Goal: Information Seeking & Learning: Learn about a topic

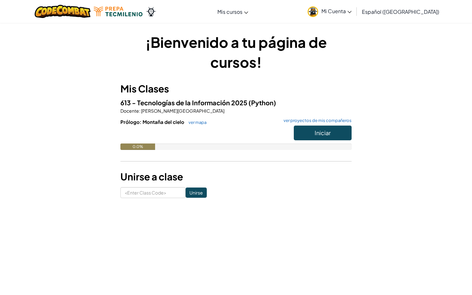
click at [324, 133] on span "Iniciar" at bounding box center [322, 132] width 16 height 7
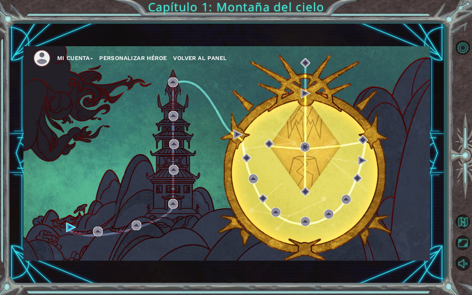
click at [84, 58] on button "Mi Cuenta" at bounding box center [75, 58] width 36 height 10
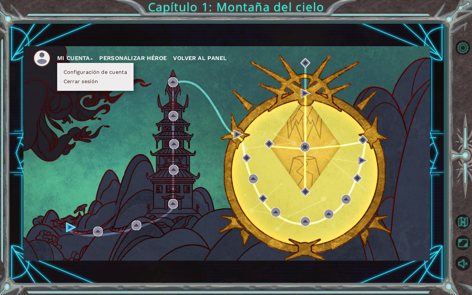
click at [120, 54] on button "Personalizar héroe" at bounding box center [132, 58] width 67 height 10
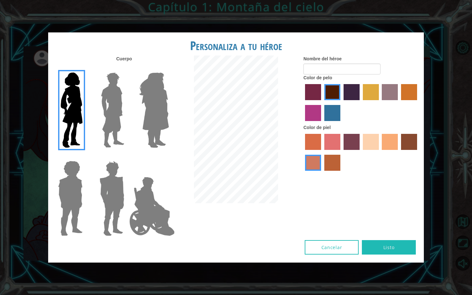
click at [112, 102] on img at bounding box center [112, 110] width 29 height 80
click at [127, 68] on input "Hero Lars" at bounding box center [127, 68] width 0 height 0
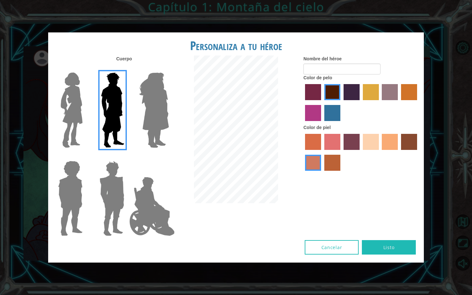
click at [150, 104] on img at bounding box center [153, 110] width 35 height 80
click at [168, 68] on input "Hero Amethyst" at bounding box center [168, 68] width 0 height 0
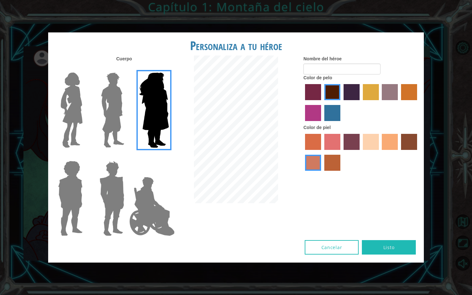
click at [71, 196] on img at bounding box center [71, 198] width 30 height 80
click at [85, 157] on input "Hero Steven" at bounding box center [85, 157] width 0 height 0
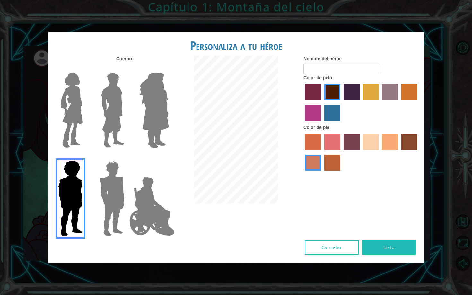
click at [96, 196] on label at bounding box center [111, 198] width 32 height 80
click at [127, 157] on input "Hero Garnet" at bounding box center [127, 157] width 0 height 0
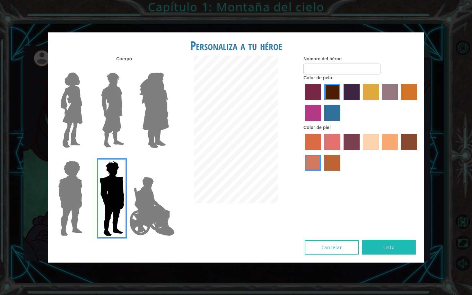
click at [138, 203] on img at bounding box center [152, 206] width 50 height 64
click at [168, 157] on input "Hero Jamie" at bounding box center [168, 157] width 0 height 0
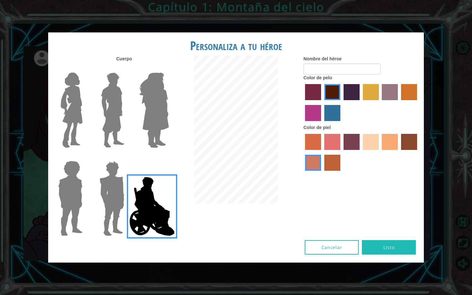
click at [79, 115] on img at bounding box center [71, 110] width 27 height 80
click at [85, 68] on input "Hero Connie" at bounding box center [85, 68] width 0 height 0
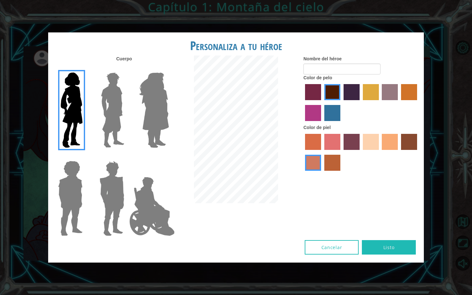
click at [315, 94] on label "paprika hair color" at bounding box center [313, 92] width 16 height 16
click at [303, 102] on input "paprika hair color" at bounding box center [303, 102] width 0 height 0
click at [372, 98] on label "tulip tree hair color" at bounding box center [371, 92] width 16 height 16
click at [360, 102] on input "tulip tree hair color" at bounding box center [360, 102] width 0 height 0
click at [391, 100] on label "bazaar hair color" at bounding box center [389, 92] width 16 height 16
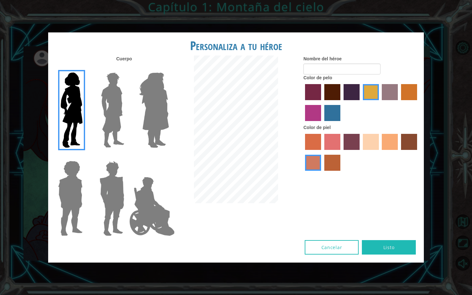
click at [380, 102] on input "bazaar hair color" at bounding box center [380, 102] width 0 height 0
click at [318, 121] on label "medium red violet hair color" at bounding box center [313, 113] width 16 height 16
click at [418, 102] on input "medium red violet hair color" at bounding box center [418, 102] width 0 height 0
click at [329, 121] on label "lachmara hair color" at bounding box center [332, 113] width 16 height 16
click at [322, 123] on input "lachmara hair color" at bounding box center [322, 123] width 0 height 0
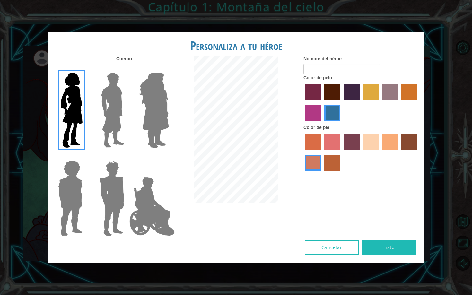
click at [313, 100] on label "paprika hair color" at bounding box center [313, 92] width 16 height 16
click at [303, 102] on input "paprika hair color" at bounding box center [303, 102] width 0 height 0
click at [324, 118] on label "lachmara hair color" at bounding box center [332, 113] width 16 height 16
click at [322, 123] on input "lachmara hair color" at bounding box center [322, 123] width 0 height 0
click at [370, 145] on label "sandy beach skin color" at bounding box center [371, 142] width 16 height 16
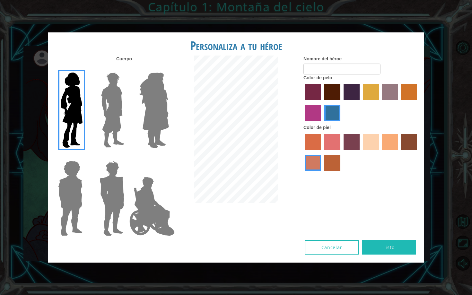
click at [360, 152] on input "sandy beach skin color" at bounding box center [360, 152] width 0 height 0
click at [387, 150] on label "tacao skin color" at bounding box center [389, 142] width 16 height 16
click at [380, 152] on input "tacao skin color" at bounding box center [380, 152] width 0 height 0
click at [361, 150] on div at bounding box center [361, 153] width 116 height 42
click at [371, 149] on label "sandy beach skin color" at bounding box center [371, 142] width 16 height 16
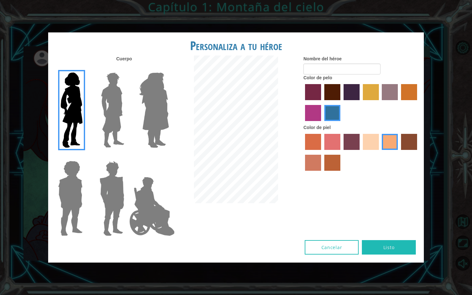
click at [360, 152] on input "sandy beach skin color" at bounding box center [360, 152] width 0 height 0
click at [332, 149] on label "froly skin color" at bounding box center [332, 142] width 16 height 16
click at [322, 152] on input "froly skin color" at bounding box center [322, 152] width 0 height 0
click at [363, 150] on label "sandy beach skin color" at bounding box center [371, 142] width 16 height 16
click at [360, 152] on input "sandy beach skin color" at bounding box center [360, 152] width 0 height 0
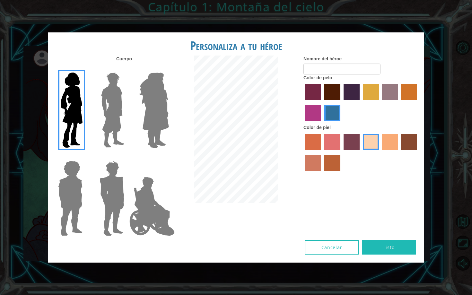
click at [306, 171] on label "burning sand skin color" at bounding box center [313, 163] width 16 height 16
click at [418, 152] on input "burning sand skin color" at bounding box center [418, 152] width 0 height 0
click at [374, 146] on label "sandy beach skin color" at bounding box center [371, 142] width 16 height 16
click at [360, 152] on input "sandy beach skin color" at bounding box center [360, 152] width 0 height 0
click at [367, 100] on label "tulip tree hair color" at bounding box center [371, 92] width 16 height 16
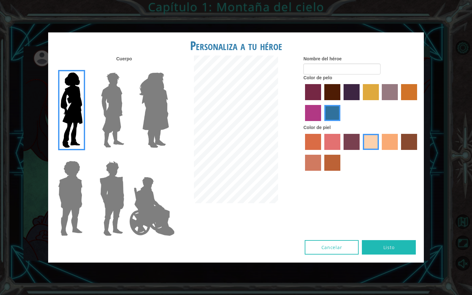
click at [360, 102] on input "tulip tree hair color" at bounding box center [360, 102] width 0 height 0
click at [385, 100] on label "bazaar hair color" at bounding box center [389, 92] width 16 height 16
click at [380, 102] on input "bazaar hair color" at bounding box center [380, 102] width 0 height 0
click at [409, 100] on label "gold drop hair color" at bounding box center [409, 92] width 16 height 16
click at [398, 102] on input "gold drop hair color" at bounding box center [398, 102] width 0 height 0
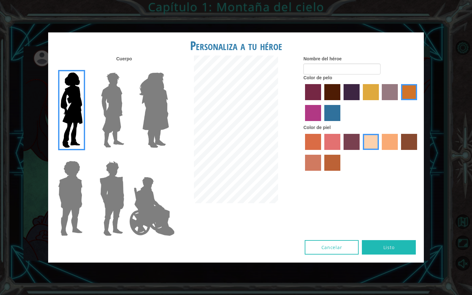
click at [352, 100] on label "hot purple hair color" at bounding box center [351, 92] width 16 height 16
click at [341, 102] on input "hot purple hair color" at bounding box center [341, 102] width 0 height 0
click at [343, 72] on input "Nombre del héroe" at bounding box center [341, 69] width 77 height 11
type input "kami"
drag, startPoint x: 343, startPoint y: 72, endPoint x: 388, endPoint y: 243, distance: 176.7
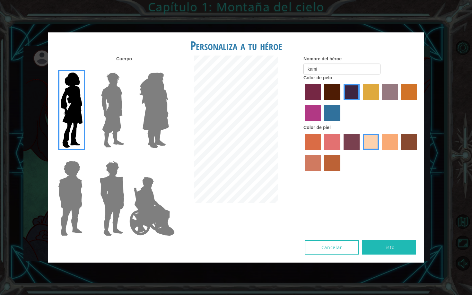
click at [388, 243] on button "Listo" at bounding box center [389, 247] width 54 height 14
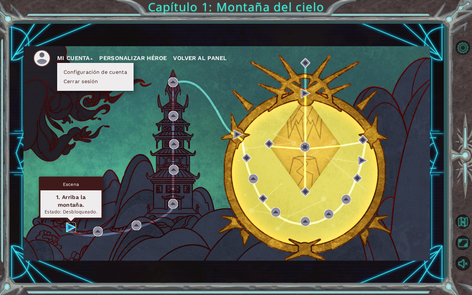
click at [72, 228] on img at bounding box center [71, 227] width 10 height 10
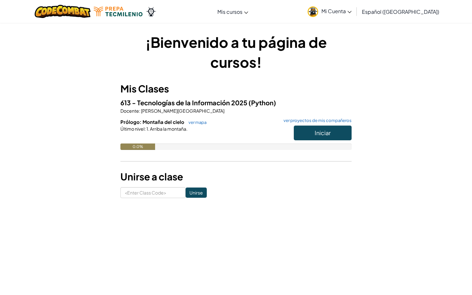
click at [326, 130] on span "Iniciar" at bounding box center [322, 132] width 16 height 7
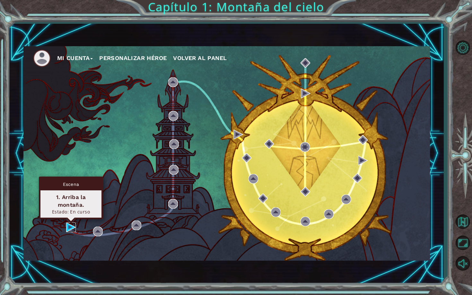
click at [70, 226] on img at bounding box center [71, 227] width 10 height 10
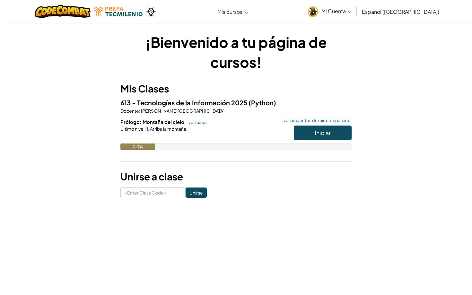
click at [320, 136] on span "Iniciar" at bounding box center [322, 132] width 16 height 7
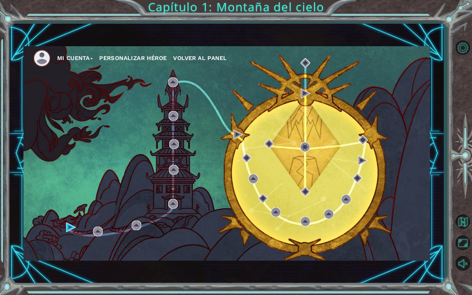
click at [80, 59] on button "Mi Cuenta" at bounding box center [75, 58] width 36 height 10
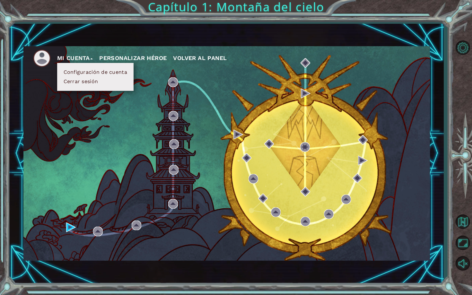
click at [106, 70] on button "Configuración de cuenta" at bounding box center [95, 72] width 67 height 7
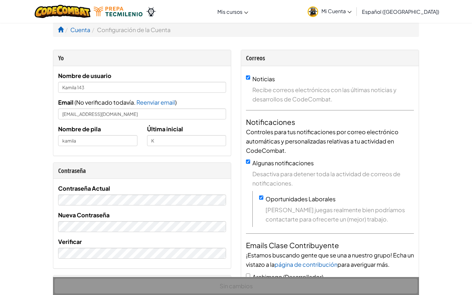
click at [90, 93] on div "Nombre de usuario [PERSON_NAME] 143 Email ( No verificado todavía. Reenviar ema…" at bounding box center [142, 111] width 168 height 80
click at [91, 86] on input "Kamila 143" at bounding box center [142, 87] width 168 height 11
click at [81, 142] on input "kamila" at bounding box center [97, 140] width 79 height 11
click at [94, 140] on input "[PERSON_NAME]" at bounding box center [97, 140] width 79 height 11
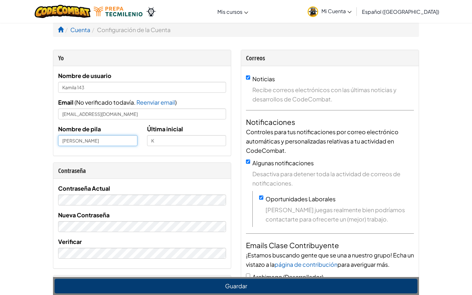
click at [120, 141] on input "[PERSON_NAME]" at bounding box center [97, 140] width 79 height 11
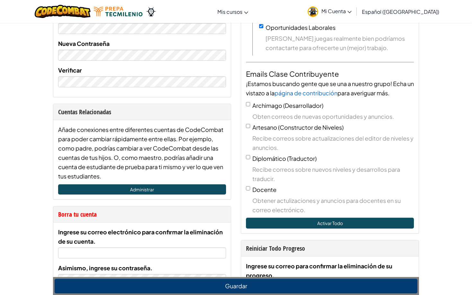
scroll to position [172, 0]
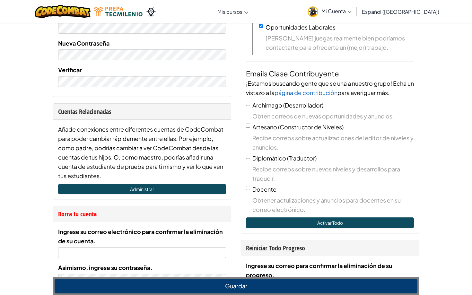
type input "[PERSON_NAME]"
click at [233, 287] on button "Guardar" at bounding box center [236, 285] width 363 height 15
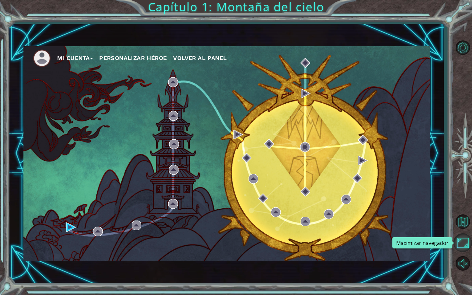
click at [466, 247] on button "Maximizar navegador" at bounding box center [462, 242] width 19 height 19
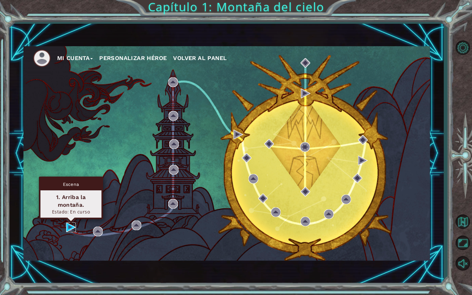
click at [68, 227] on img at bounding box center [71, 227] width 10 height 10
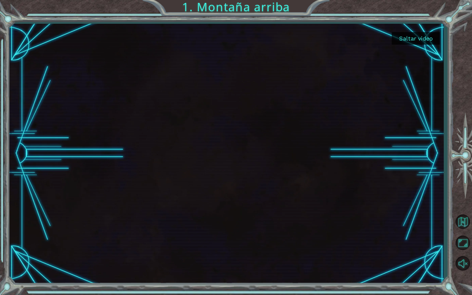
click at [411, 41] on button "Saltar video" at bounding box center [415, 38] width 48 height 13
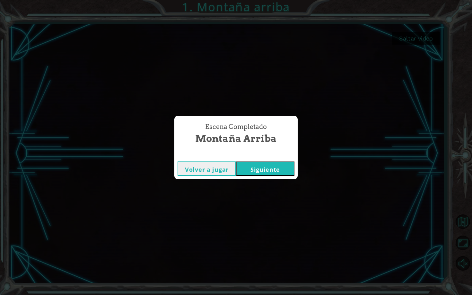
click at [274, 168] on button "Siguiente" at bounding box center [265, 168] width 58 height 14
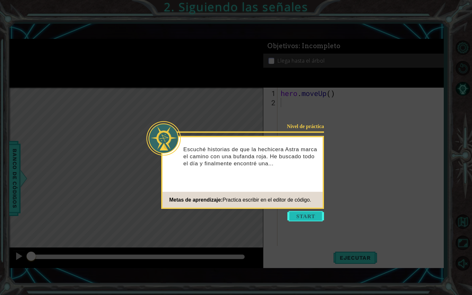
click at [299, 216] on button "Start" at bounding box center [305, 216] width 37 height 10
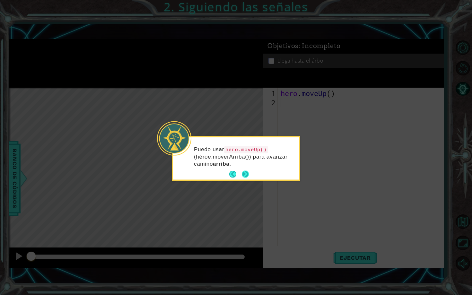
click at [247, 171] on button "Next" at bounding box center [244, 173] width 11 height 11
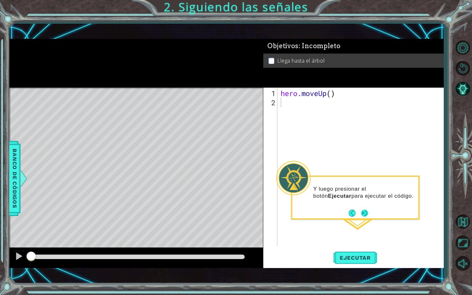
click at [368, 211] on button "Next" at bounding box center [364, 213] width 7 height 7
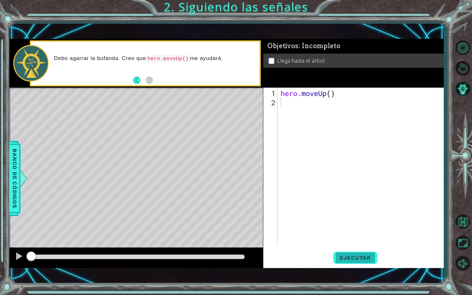
click at [357, 256] on span "Ejecutar" at bounding box center [355, 257] width 44 height 6
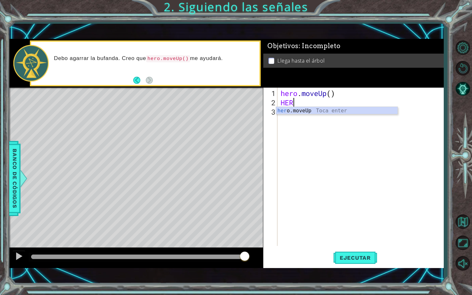
type textarea "H"
type textarea "hero.m"
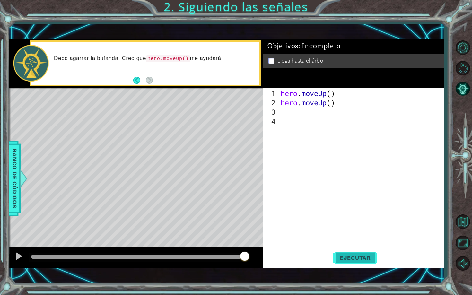
click at [348, 261] on span "Ejecutar" at bounding box center [355, 257] width 44 height 6
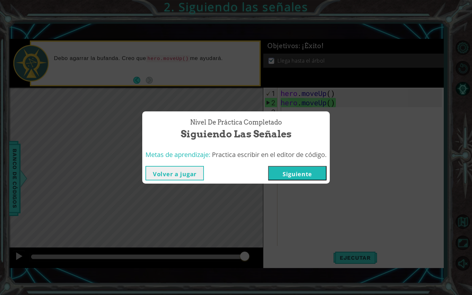
click at [294, 172] on button "Siguiente" at bounding box center [297, 173] width 58 height 14
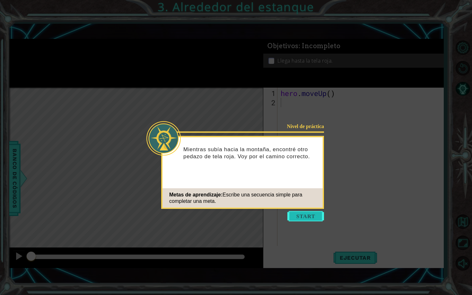
click at [305, 216] on button "Start" at bounding box center [305, 216] width 37 height 10
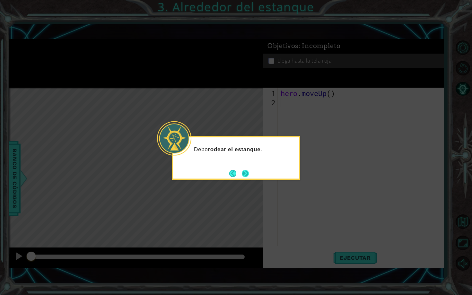
click at [245, 170] on button "Next" at bounding box center [245, 173] width 7 height 7
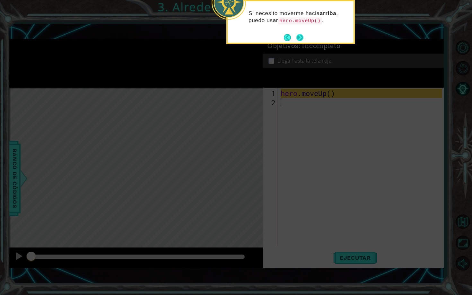
click at [302, 41] on button "Next" at bounding box center [299, 37] width 7 height 7
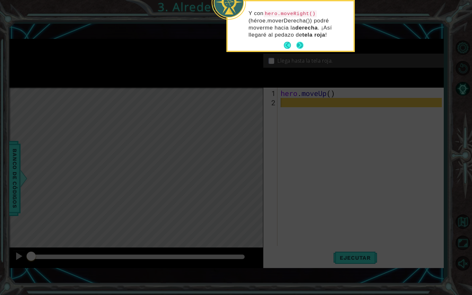
click at [301, 42] on button "Next" at bounding box center [300, 45] width 8 height 8
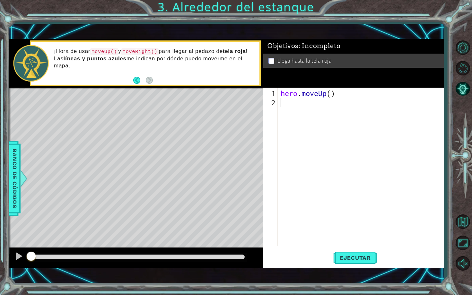
click at [322, 98] on div "hero . moveUp ( )" at bounding box center [362, 177] width 166 height 177
click at [325, 94] on div "hero . moveUp ( )" at bounding box center [362, 177] width 166 height 177
type textarea "hero.moveUp()"
click at [305, 107] on div "hero . moveUp ( )" at bounding box center [362, 177] width 166 height 177
type textarea "h"
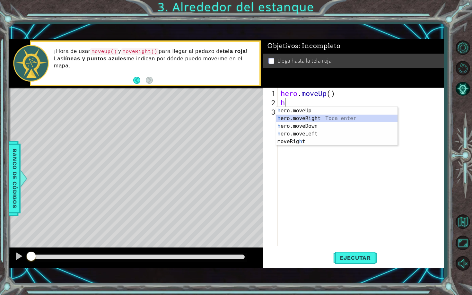
click at [316, 119] on div "h ero.moveUp Toca enter h ero.moveRight Toca enter h ero.moveDown Toca enter h …" at bounding box center [336, 134] width 121 height 54
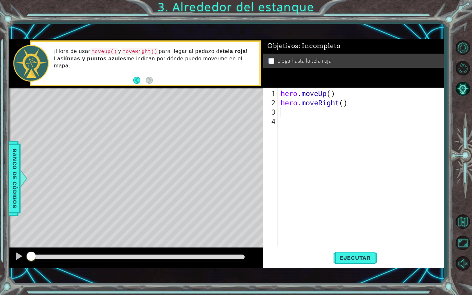
type textarea "h"
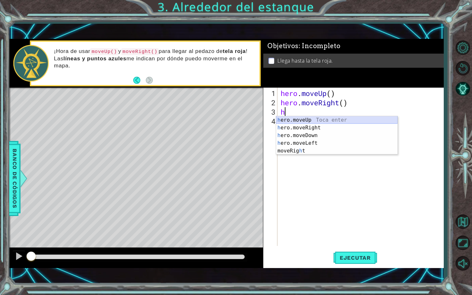
click at [320, 122] on div "h ero.moveUp Toca enter h ero.moveRight Toca enter h ero.moveDown Toca enter h …" at bounding box center [336, 143] width 121 height 54
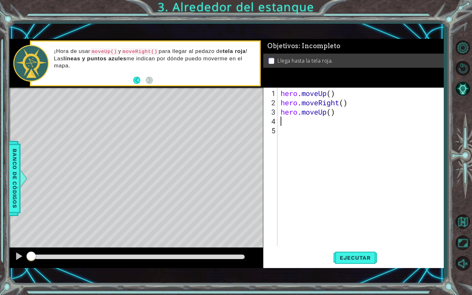
click at [311, 123] on div "hero . moveUp ( ) hero . moveRight ( ) hero . moveUp ( )" at bounding box center [362, 177] width 166 height 177
type textarea "h"
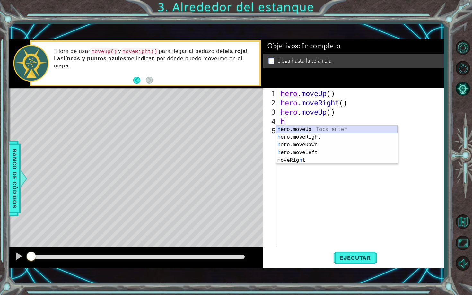
click at [311, 130] on div "h ero.moveUp Toca enter h ero.moveRight Toca enter h ero.moveDown Toca enter h …" at bounding box center [336, 152] width 121 height 54
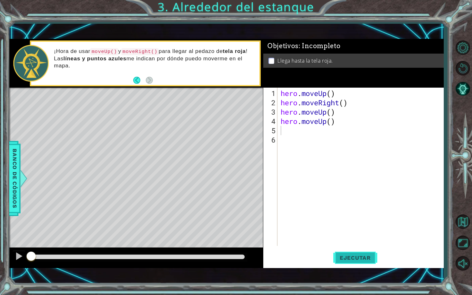
click at [370, 254] on span "Ejecutar" at bounding box center [355, 257] width 44 height 6
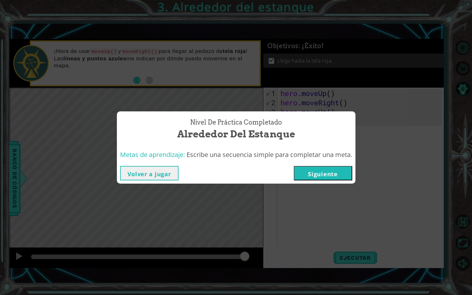
click at [332, 170] on button "Siguiente" at bounding box center [323, 173] width 58 height 14
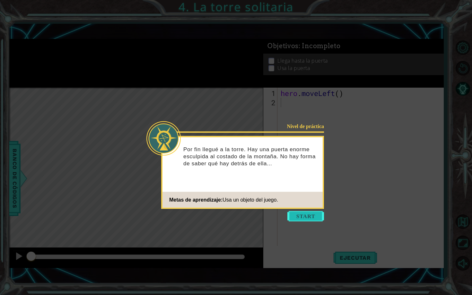
click at [305, 215] on button "Start" at bounding box center [305, 216] width 37 height 10
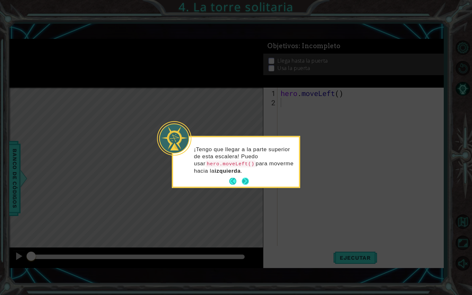
click at [245, 179] on button "Next" at bounding box center [245, 181] width 10 height 10
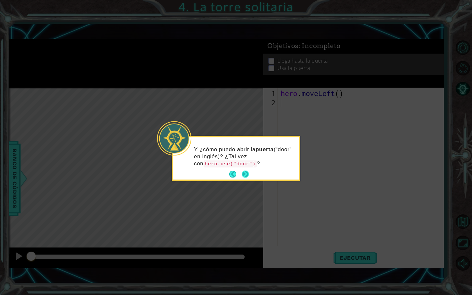
click at [245, 172] on button "Next" at bounding box center [245, 174] width 9 height 9
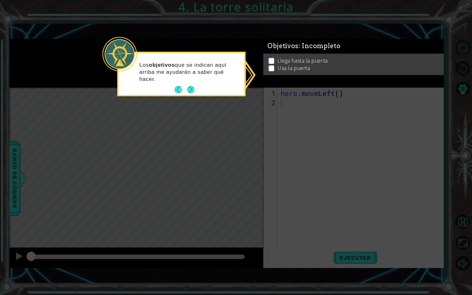
click at [271, 61] on li "Llega hasta la puerta" at bounding box center [353, 64] width 171 height 7
click at [192, 87] on button "Next" at bounding box center [190, 89] width 9 height 9
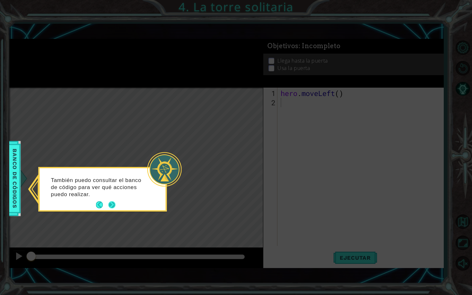
click at [112, 203] on button "Next" at bounding box center [112, 205] width 11 height 11
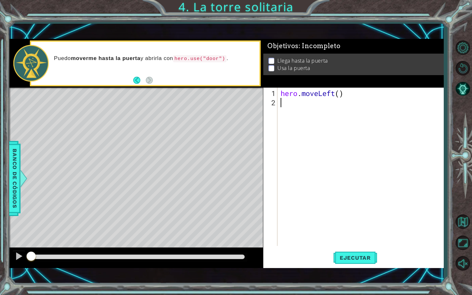
type textarea "h"
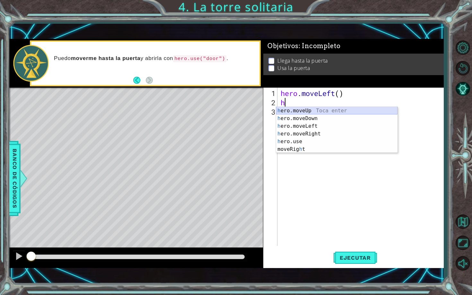
click at [304, 111] on div "h ero.moveUp Toca enter h ero.moveDown Toca enter h ero.moveLeft Toca enter h e…" at bounding box center [336, 138] width 121 height 62
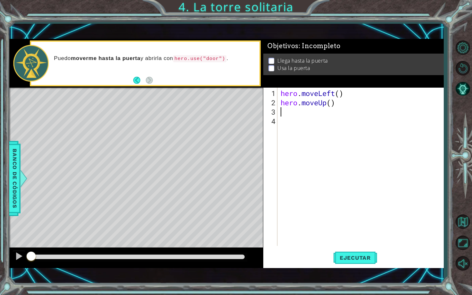
click at [295, 114] on div "hero . moveLeft ( ) hero . moveUp ( )" at bounding box center [362, 177] width 166 height 177
type textarea "h"
click at [329, 105] on div "hero . moveLeft ( ) hero . moveUp ( ) hero . moveUp ( )" at bounding box center [362, 177] width 166 height 177
type textarea "hero.moveUp()"
click at [338, 105] on div "hero . moveLeft ( ) hero . moveUp ( ) hero . moveUp ( )" at bounding box center [362, 177] width 166 height 177
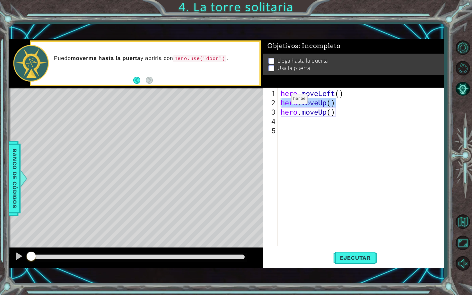
drag, startPoint x: 338, startPoint y: 105, endPoint x: 281, endPoint y: 101, distance: 56.3
click at [281, 101] on div "hero . moveLeft ( ) hero . moveUp ( ) hero . moveUp ( )" at bounding box center [362, 177] width 166 height 177
type textarea "hero.moveLeft()hero.moveUp()"
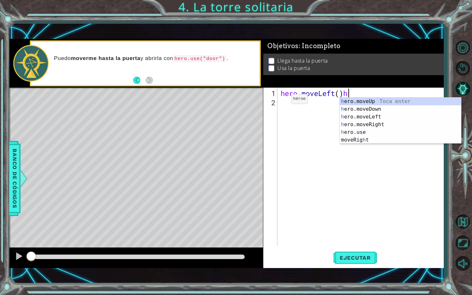
type textarea "hero.moveLeft()"
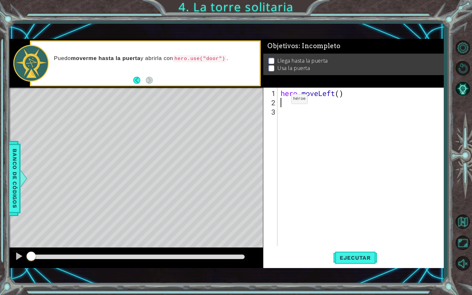
type textarea "h"
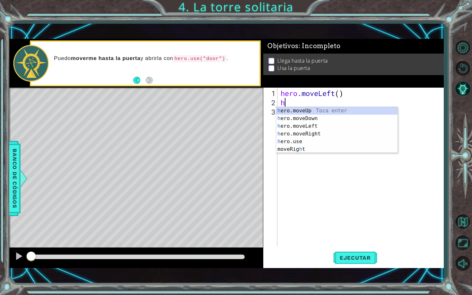
click at [329, 178] on div "hero . moveLeft ( ) h" at bounding box center [362, 177] width 166 height 177
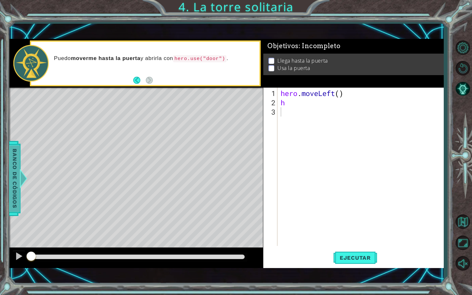
click at [14, 197] on span "Banco de códigos" at bounding box center [9, 178] width 10 height 66
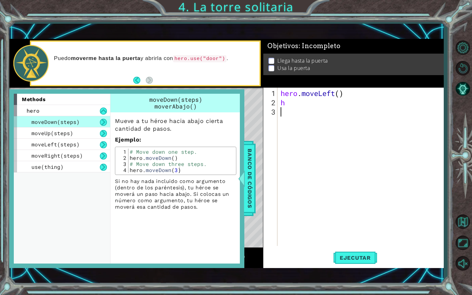
click at [337, 187] on div "hero . moveLeft ( ) h" at bounding box center [362, 177] width 166 height 177
click at [249, 181] on span "Banco de códigos" at bounding box center [243, 178] width 10 height 66
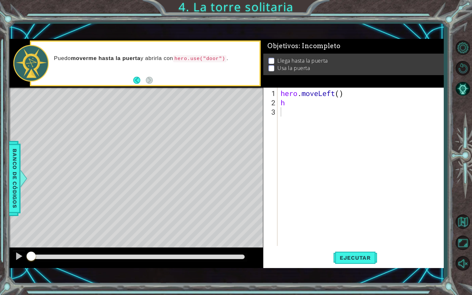
click at [290, 104] on div "hero . moveLeft ( ) h" at bounding box center [362, 177] width 166 height 177
type textarea "he"
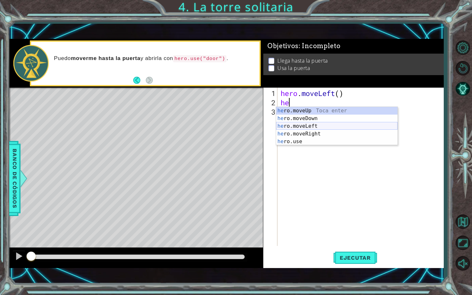
click at [303, 124] on div "he ro.moveUp Toca enter he ro.moveDown Toca enter he ro.moveLeft Toca enter he …" at bounding box center [336, 134] width 121 height 54
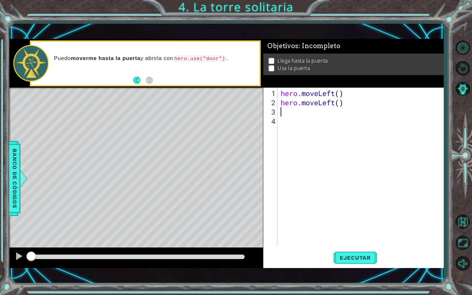
click at [300, 113] on div "hero . moveLeft ( ) hero . moveLeft ( )" at bounding box center [362, 177] width 166 height 177
type textarea "h"
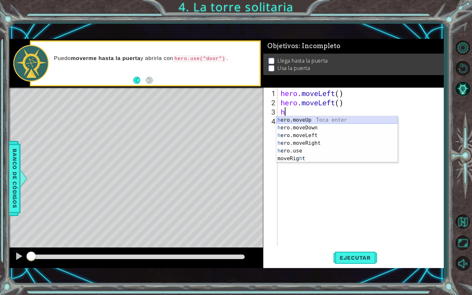
click at [313, 123] on div "h ero.moveUp Toca enter h ero.moveDown Toca enter h ero.moveLeft Toca enter h e…" at bounding box center [336, 147] width 121 height 62
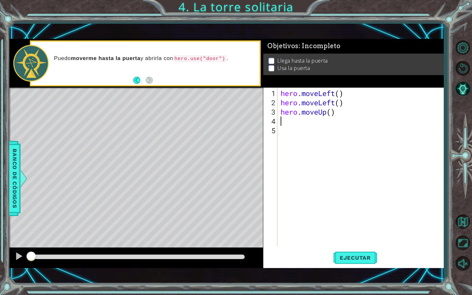
type textarea "h"
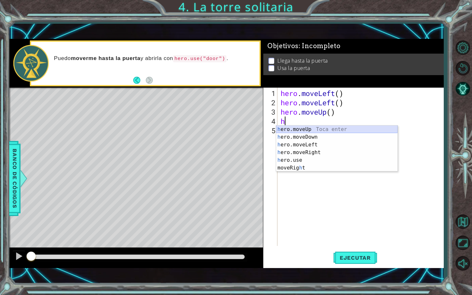
click at [303, 128] on div "h ero.moveUp Toca enter h ero.moveDown Toca enter h ero.moveLeft Toca enter h e…" at bounding box center [336, 156] width 121 height 62
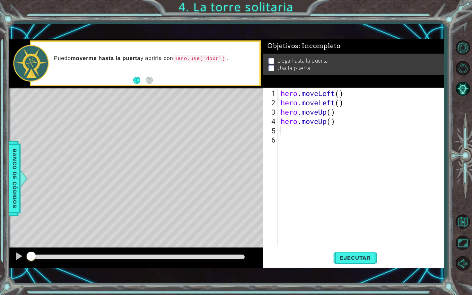
type textarea "h"
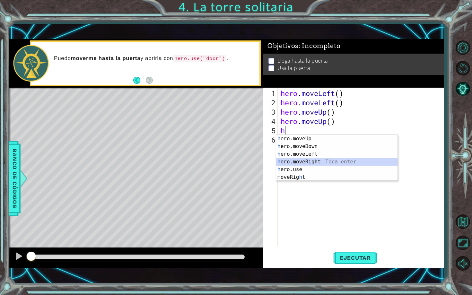
click at [316, 164] on div "h ero.moveUp Toca enter h ero.moveDown Toca enter h ero.moveLeft Toca enter h e…" at bounding box center [336, 166] width 121 height 62
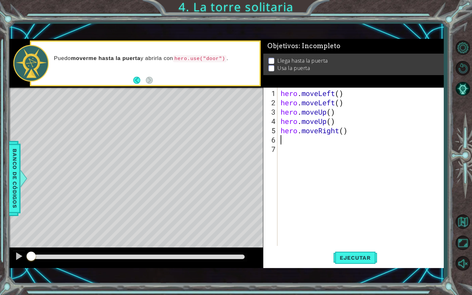
click at [295, 139] on div "hero . moveLeft ( ) hero . moveLeft ( ) hero . moveUp ( ) hero . moveUp ( ) her…" at bounding box center [362, 177] width 166 height 177
type textarea "h"
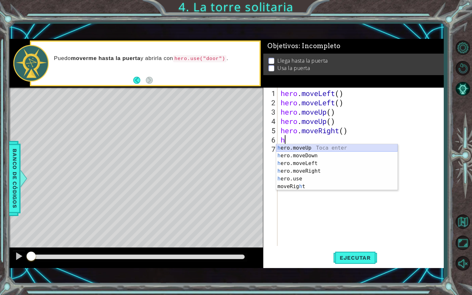
click at [318, 150] on div "h ero.moveUp Toca enter h ero.moveDown Toca enter h ero.moveLeft Toca enter h e…" at bounding box center [336, 175] width 121 height 62
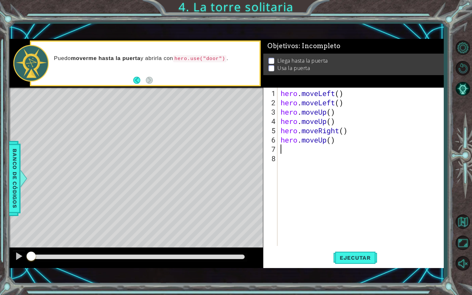
click at [335, 140] on div "hero . moveLeft ( ) hero . moveLeft ( ) hero . moveUp ( ) hero . moveUp ( ) her…" at bounding box center [362, 177] width 166 height 177
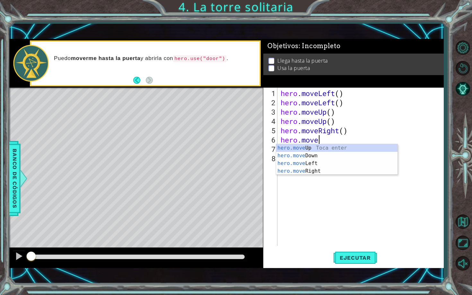
type textarea "hero.m"
click at [321, 169] on div "hero.m oveUp Toca enter hero.m oveDown Toca enter hero.m oveLeft Toca enter her…" at bounding box center [336, 167] width 121 height 46
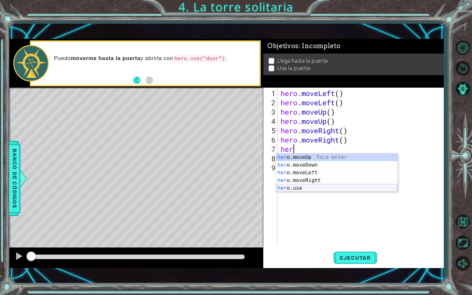
click at [305, 187] on div "her o.moveUp Toca enter her o.moveDown Toca enter her o.moveLeft [PERSON_NAME] …" at bounding box center [336, 180] width 121 height 54
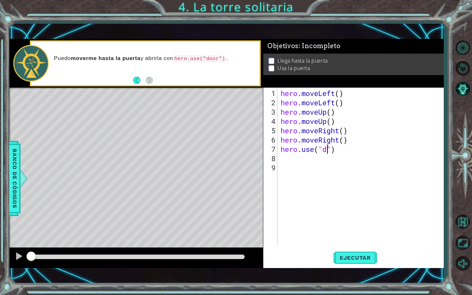
scroll to position [0, 2]
type textarea "hero.use("door")"
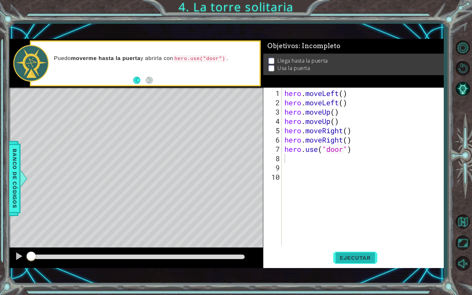
click at [347, 249] on button "Ejecutar" at bounding box center [355, 258] width 44 height 18
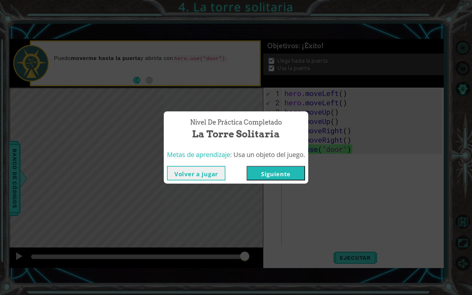
click at [273, 173] on button "Siguiente" at bounding box center [275, 173] width 58 height 14
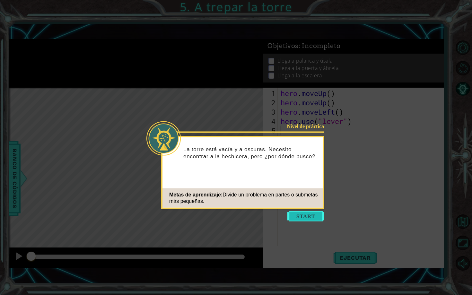
click at [308, 213] on button "Start" at bounding box center [305, 216] width 37 height 10
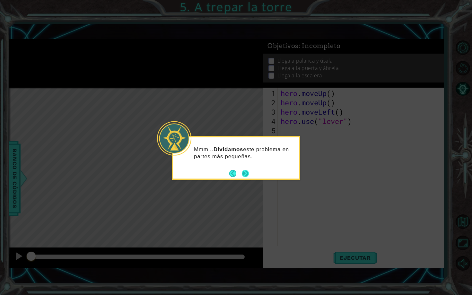
click at [248, 171] on button "Next" at bounding box center [245, 173] width 8 height 8
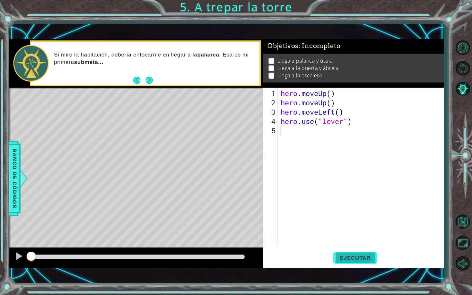
click at [368, 257] on span "Ejecutar" at bounding box center [355, 257] width 44 height 6
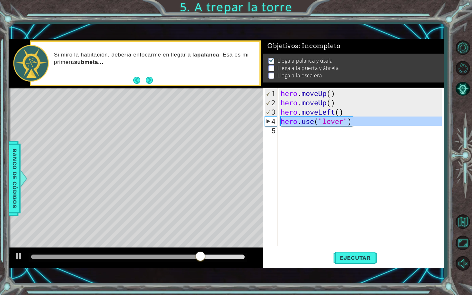
click at [269, 122] on div "4" at bounding box center [271, 120] width 13 height 9
type textarea "hero.use("lever")"
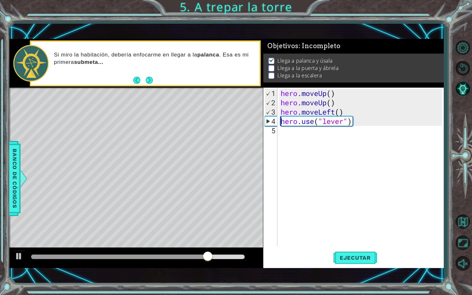
click at [329, 162] on div "hero . moveUp ( ) hero . moveUp ( ) hero . moveLeft ( ) hero . use ( "lever" )" at bounding box center [362, 177] width 166 height 177
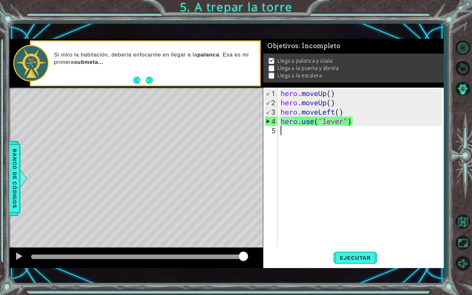
click at [284, 134] on div "hero . moveUp ( ) hero . moveUp ( ) hero . moveLeft ( ) hero . use ( "lever" )" at bounding box center [362, 177] width 166 height 177
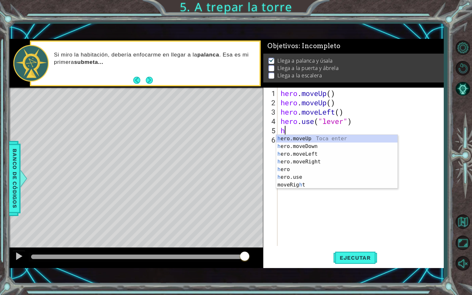
type textarea "he"
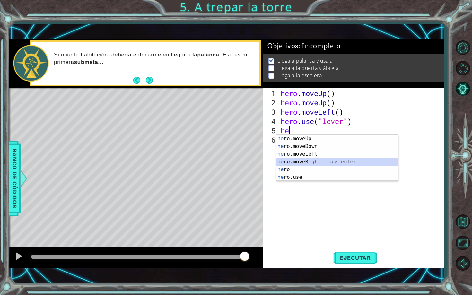
click at [318, 161] on div "he ro.moveUp Toca enter he ro.moveDown Toca enter he ro.moveLeft Toca enter he …" at bounding box center [336, 166] width 121 height 62
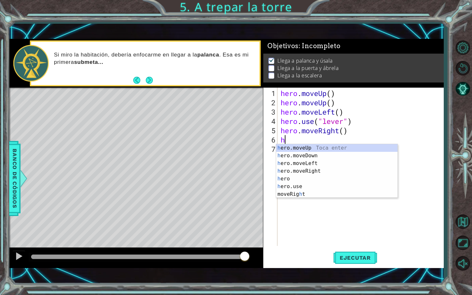
type textarea "he"
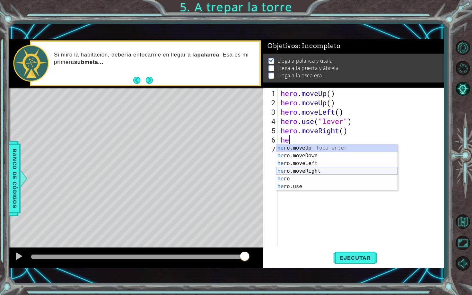
click at [323, 168] on div "he ro.moveUp Toca enter he ro.moveDown Toca enter he ro.moveLeft Toca enter he …" at bounding box center [336, 175] width 121 height 62
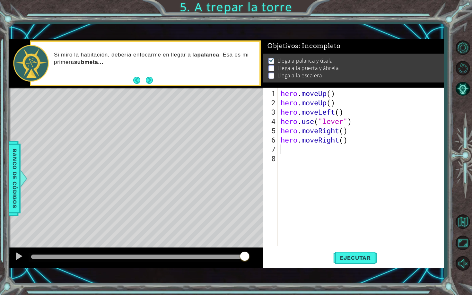
type textarea "h"
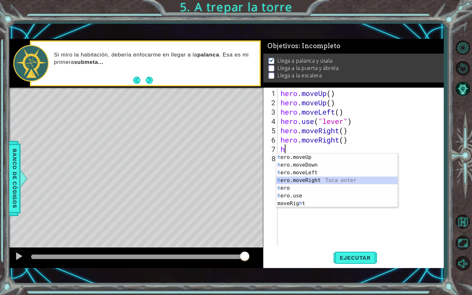
click at [321, 181] on div "h ero.moveUp Toca enter h ero.moveDown Toca enter h ero.moveLeft Toca enter h e…" at bounding box center [336, 187] width 121 height 69
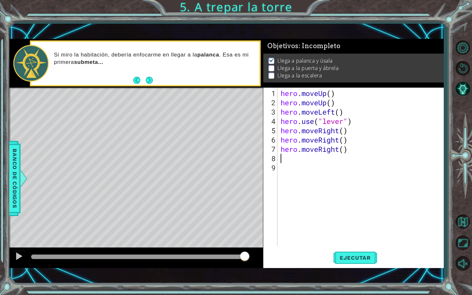
type textarea "h"
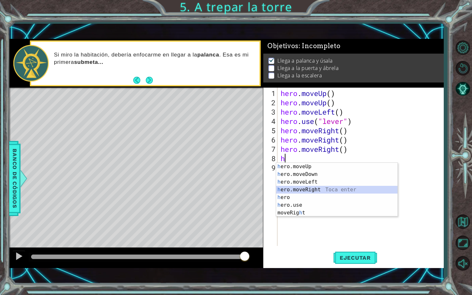
click at [324, 188] on div "h ero.moveUp Toca enter h ero.moveDown Toca enter h ero.moveLeft Toca enter h e…" at bounding box center [336, 197] width 121 height 69
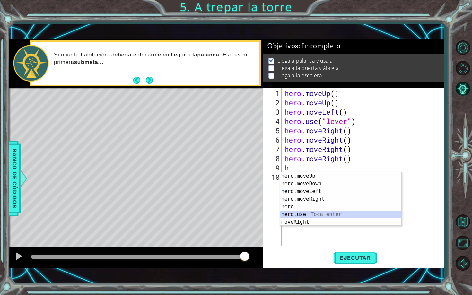
click at [312, 214] on div "h ero.moveUp Toca enter h ero.moveDown Toca enter h ero.moveLeft Toca enter h e…" at bounding box center [340, 206] width 121 height 69
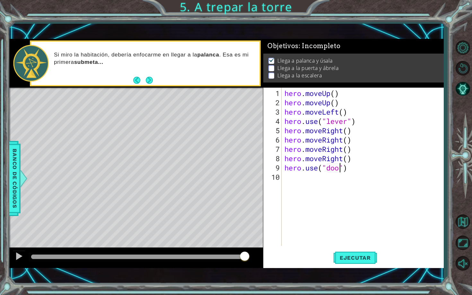
type textarea "hero.use("door")"
click at [317, 183] on div "hero . moveUp ( ) hero . moveUp ( ) hero . moveLeft ( ) hero . use ( "lever" ) …" at bounding box center [364, 177] width 162 height 177
type textarea "h"
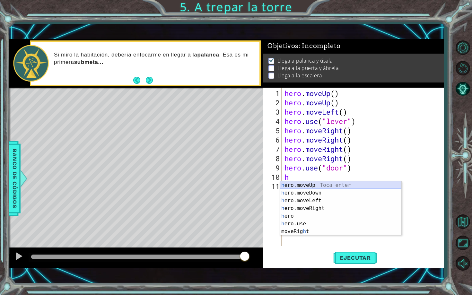
click at [338, 183] on div "h ero.moveUp Toca enter h ero.moveDown Toca enter h ero.moveLeft Toca enter h e…" at bounding box center [340, 215] width 121 height 69
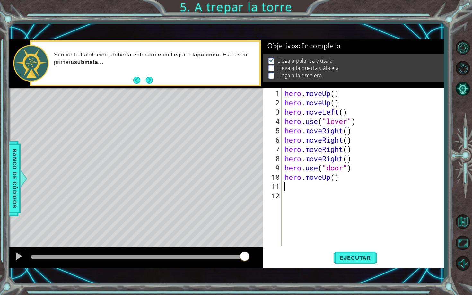
type textarea "h"
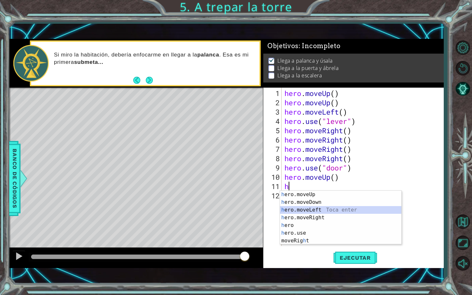
click at [324, 209] on div "h ero.moveUp Toca enter h ero.moveDown Toca enter h ero.moveLeft Toca enter h e…" at bounding box center [340, 225] width 121 height 69
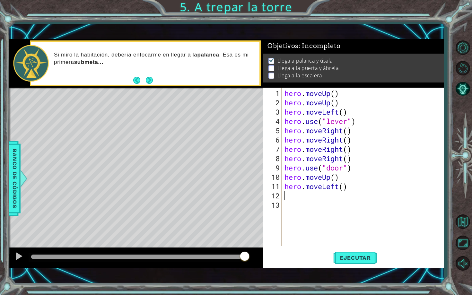
type textarea "h"
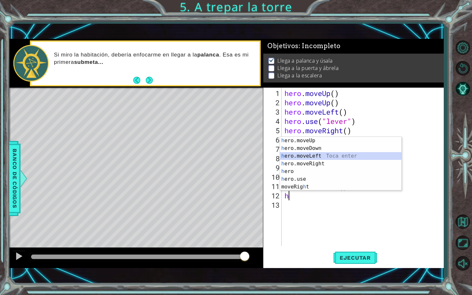
click at [328, 157] on div "h ero.moveUp Toca enter h ero.moveDown Toca enter h ero.moveLeft Toca enter h e…" at bounding box center [340, 171] width 121 height 69
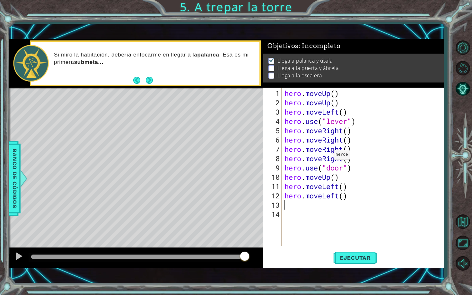
type textarea "h"
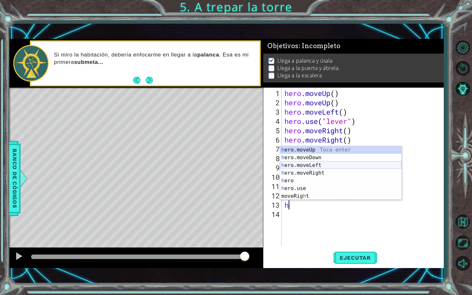
click at [323, 166] on div "h ero.moveUp Toca enter h ero.moveDown Toca enter h ero.moveLeft Toca enter h e…" at bounding box center [340, 180] width 121 height 69
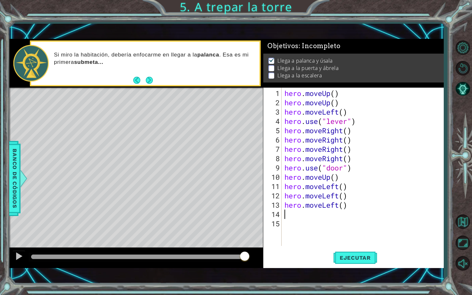
type textarea "h"
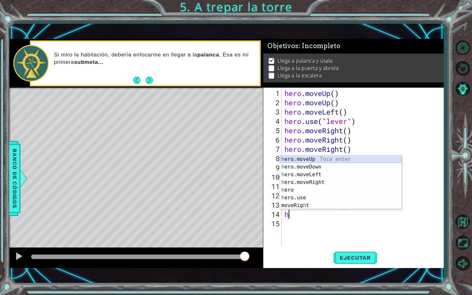
click at [328, 160] on div "h ero.moveUp Toca enter h ero.moveDown Toca enter h ero.moveLeft Toca enter h e…" at bounding box center [340, 189] width 121 height 69
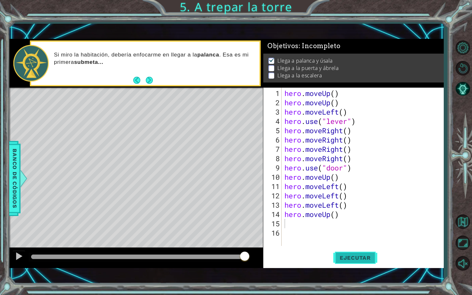
click at [359, 253] on button "Ejecutar" at bounding box center [355, 258] width 44 height 18
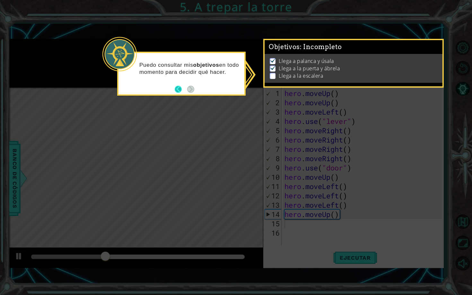
click at [177, 87] on button "Back" at bounding box center [181, 89] width 13 height 7
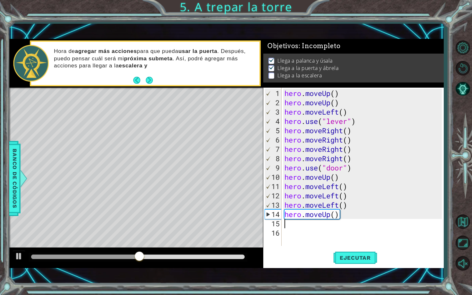
click at [300, 224] on div "hero . moveUp ( ) hero . moveUp ( ) hero . moveLeft ( ) hero . use ( "lever" ) …" at bounding box center [364, 177] width 162 height 177
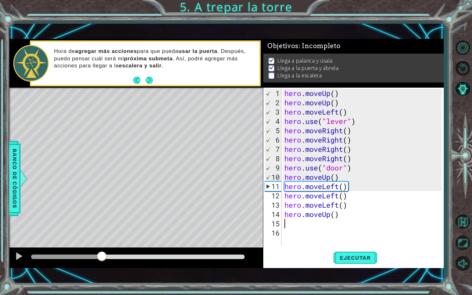
drag, startPoint x: 154, startPoint y: 258, endPoint x: 102, endPoint y: 254, distance: 52.1
click at [102, 254] on div at bounding box center [102, 257] width 12 height 12
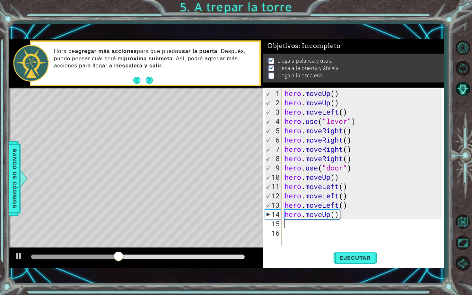
click at [279, 188] on div "11" at bounding box center [273, 186] width 17 height 9
click at [277, 190] on div "11" at bounding box center [273, 186] width 17 height 9
type textarea "hero.moveLeft()"
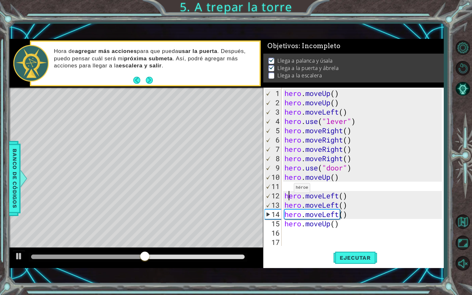
click at [288, 190] on div "hero . moveUp ( ) hero . moveUp ( ) hero . moveLeft ( ) hero . use ( "lever" ) …" at bounding box center [364, 177] width 162 height 177
click at [288, 187] on div "hero . moveUp ( ) hero . moveUp ( ) hero . moveLeft ( ) hero . use ( "lever" ) …" at bounding box center [364, 177] width 162 height 177
type textarea "h"
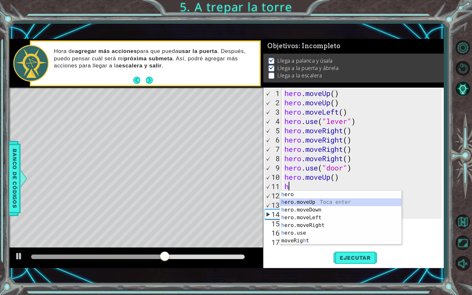
click at [300, 202] on div "h ero Toca enter h ero.moveUp Toca enter h ero.moveDown Toca enter h ero.moveLe…" at bounding box center [340, 225] width 121 height 69
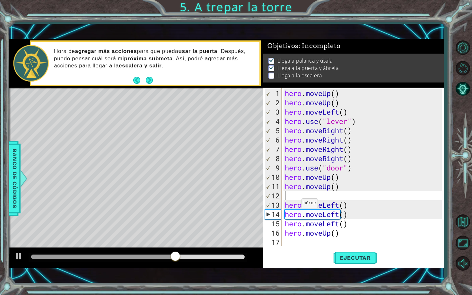
type textarea "hero.moveUp()"
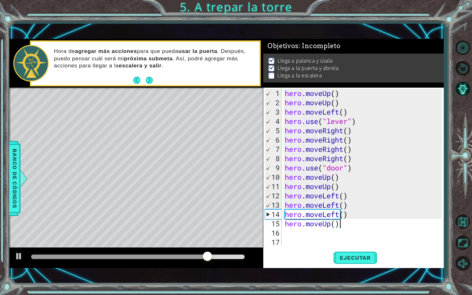
click at [352, 221] on div "hero . moveUp ( ) hero . moveUp ( ) hero . moveLeft ( ) hero . use ( "lever" ) …" at bounding box center [363, 177] width 161 height 177
click at [354, 258] on span "Ejecutar" at bounding box center [355, 257] width 44 height 6
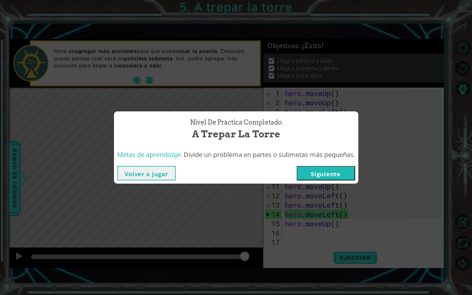
click at [338, 176] on button "Siguiente" at bounding box center [325, 173] width 58 height 14
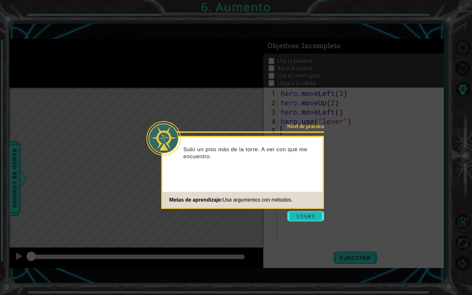
click at [305, 212] on button "Start" at bounding box center [305, 216] width 37 height 10
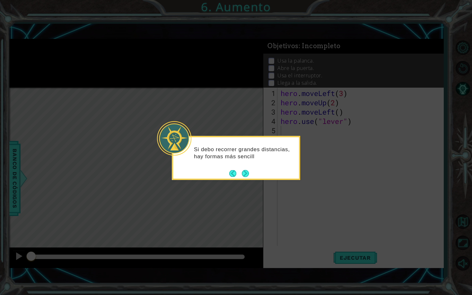
drag, startPoint x: 255, startPoint y: 178, endPoint x: 287, endPoint y: 223, distance: 55.0
click at [287, 223] on icon at bounding box center [236, 147] width 472 height 295
click at [245, 172] on button "Next" at bounding box center [245, 173] width 10 height 10
